Goal: Transaction & Acquisition: Subscribe to service/newsletter

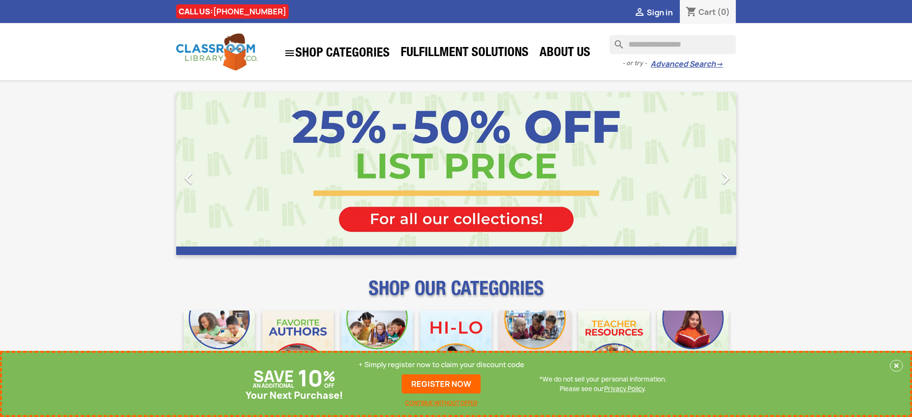
click at [441, 364] on p "+ Simply register now to claim your discount code" at bounding box center [442, 365] width 166 height 10
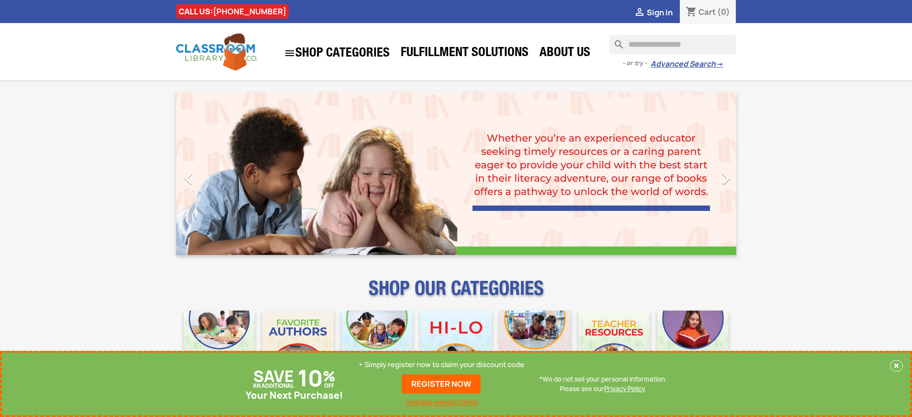
click at [441, 364] on p "+ Simply register now to claim your discount code" at bounding box center [442, 365] width 166 height 10
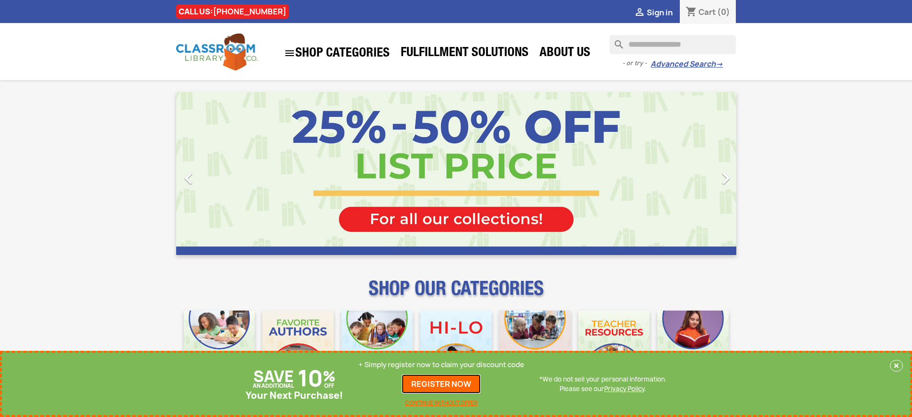
click at [441, 384] on link "REGISTER NOW" at bounding box center [441, 383] width 79 height 19
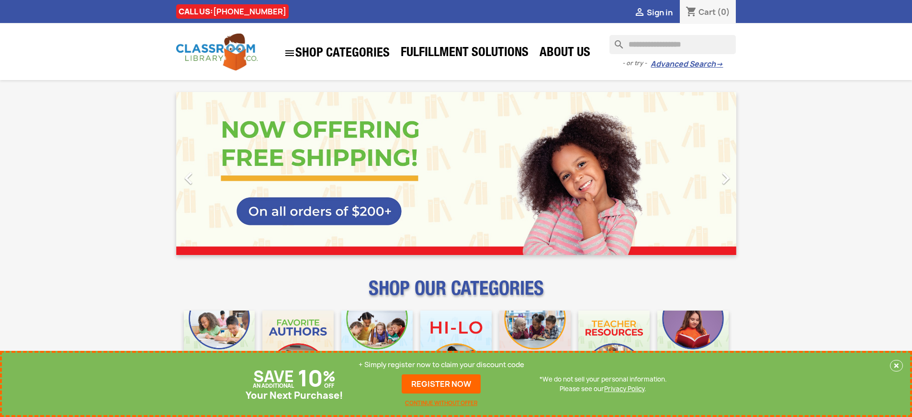
click at [441, 364] on p "+ Simply register now to claim your discount code" at bounding box center [442, 365] width 166 height 10
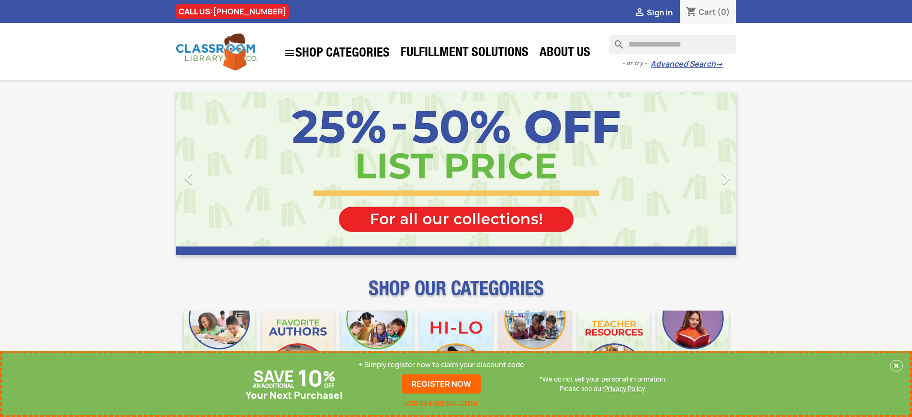
click at [441, 364] on p "+ Simply register now to claim your discount code" at bounding box center [442, 365] width 166 height 10
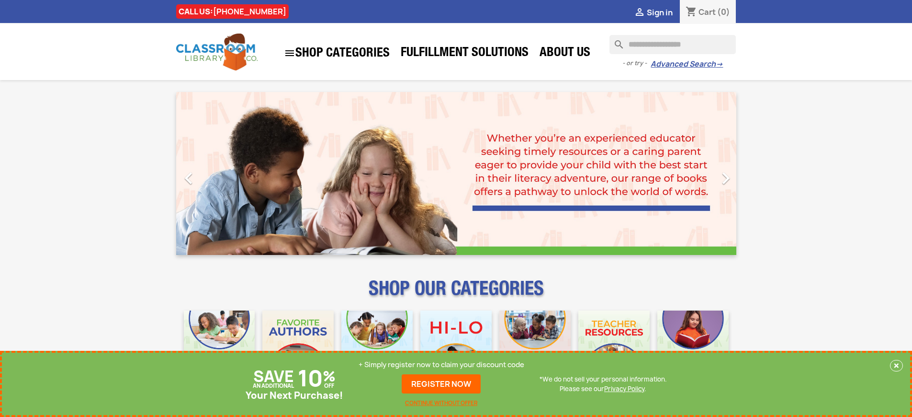
click at [441, 364] on p "+ Simply register now to claim your discount code" at bounding box center [442, 365] width 166 height 10
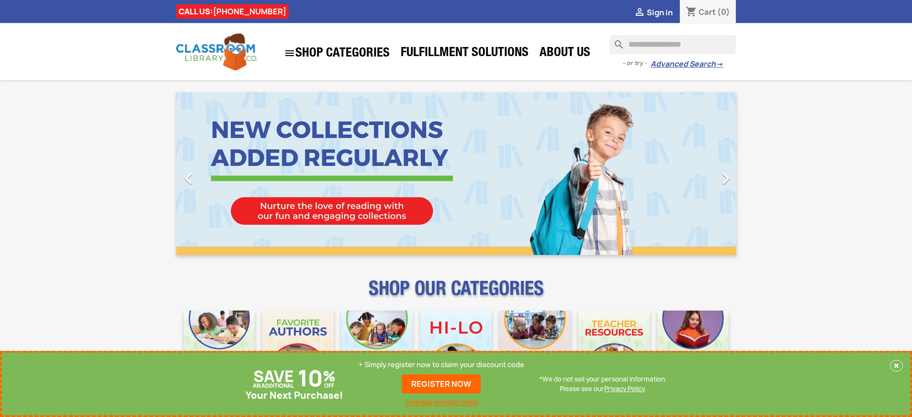
click at [441, 364] on p "+ Simply register now to claim your discount code" at bounding box center [442, 365] width 166 height 10
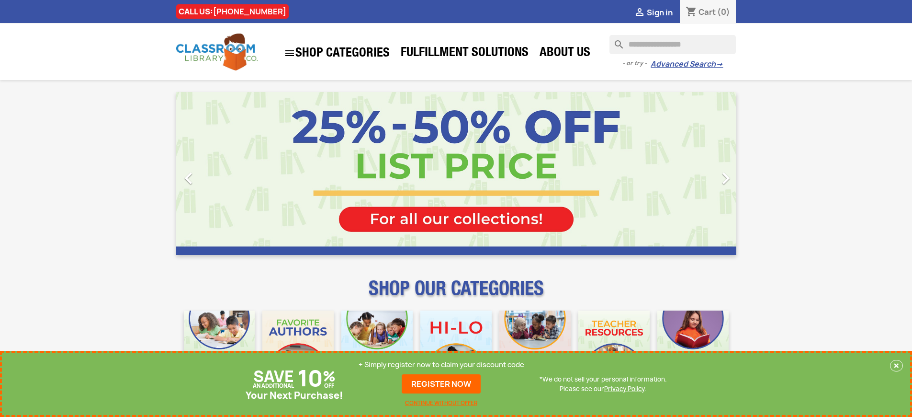
click at [441, 364] on p "+ Simply register now to claim your discount code" at bounding box center [442, 365] width 166 height 10
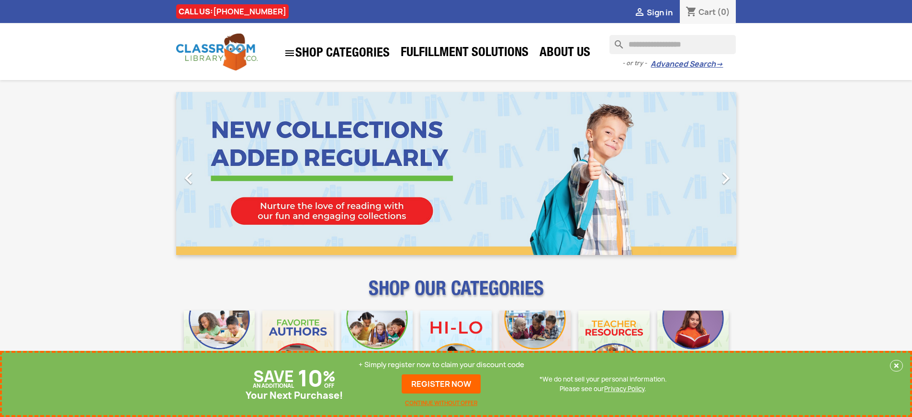
click at [441, 364] on p "+ Simply register now to claim your discount code" at bounding box center [442, 365] width 166 height 10
